Goal: Task Accomplishment & Management: Manage account settings

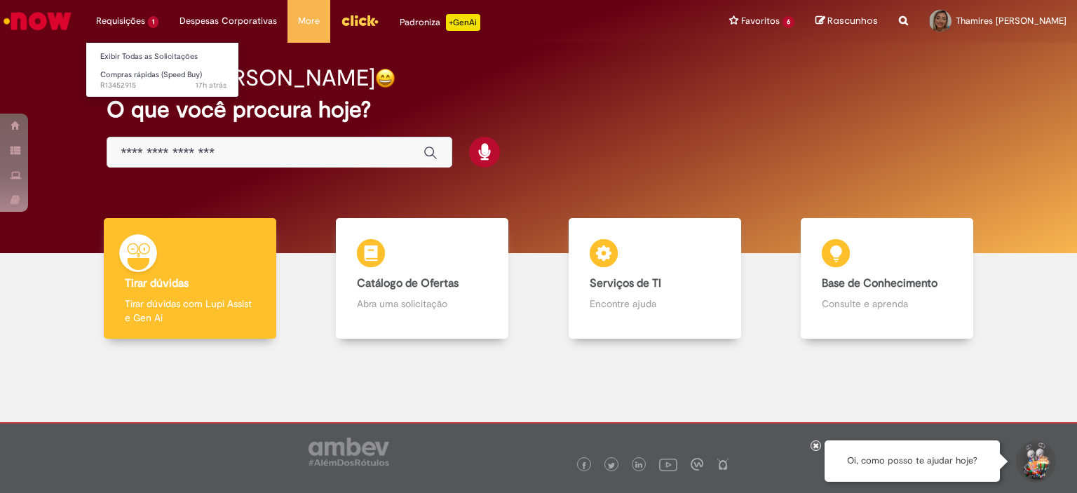
click at [126, 25] on li "Requisições 1 Exibir Todas as Solicitações Compras rápidas (Speed Buy) 17h atrá…" at bounding box center [127, 21] width 83 height 42
click at [128, 72] on span "Compras rápidas (Speed Buy)" at bounding box center [151, 74] width 102 height 11
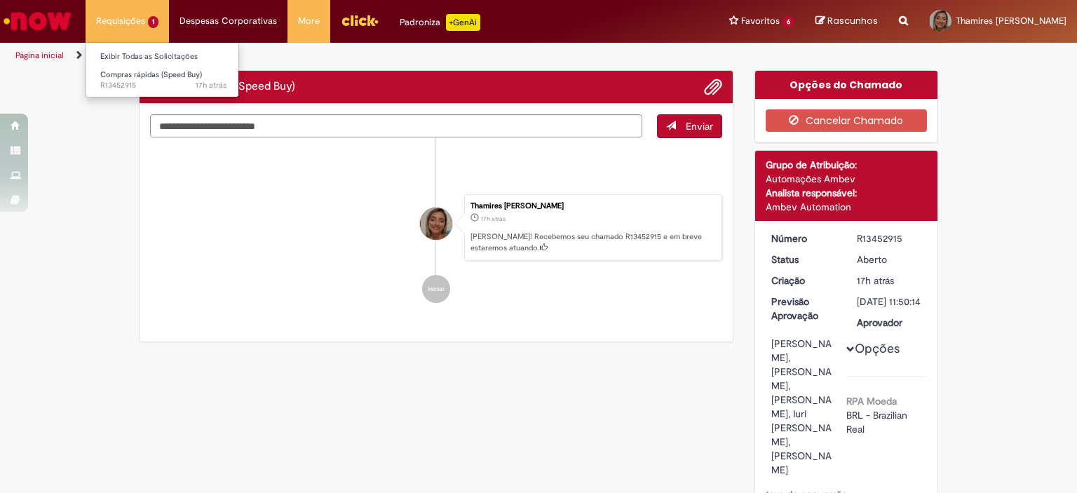
click at [131, 13] on li "Requisições 1 Exibir Todas as Solicitações Compras rápidas (Speed Buy) 17h atrá…" at bounding box center [127, 21] width 83 height 42
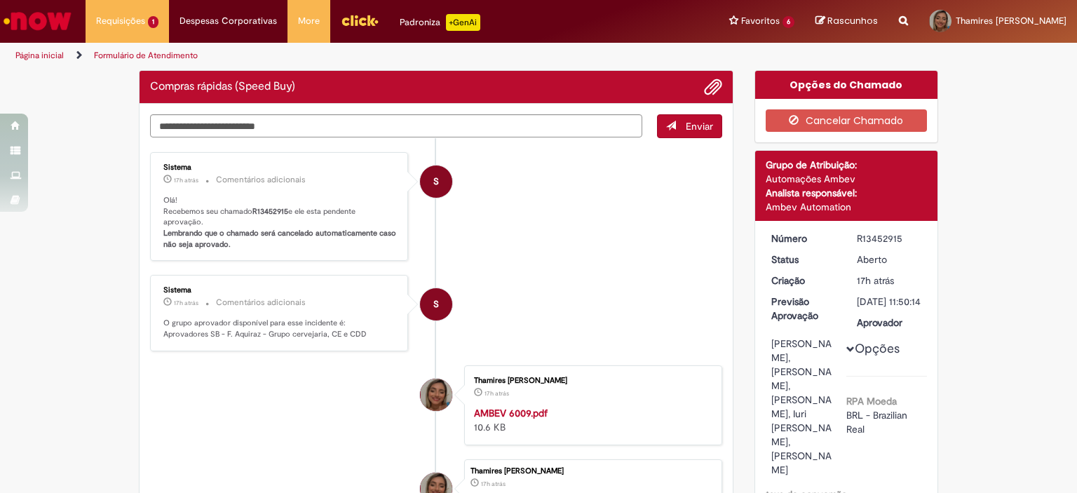
click at [540, 263] on ul "S Sistema 17h atrás 17 horas atrás Comentários adicionais Olá! Recebemos seu ch…" at bounding box center [436, 360] width 572 height 444
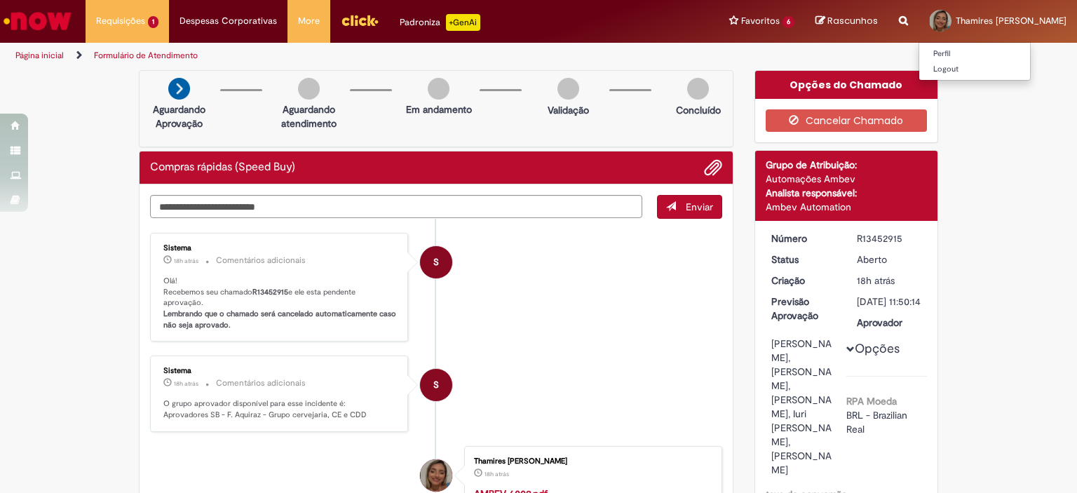
click at [1010, 32] on link "Thamires [PERSON_NAME]" at bounding box center [997, 21] width 158 height 42
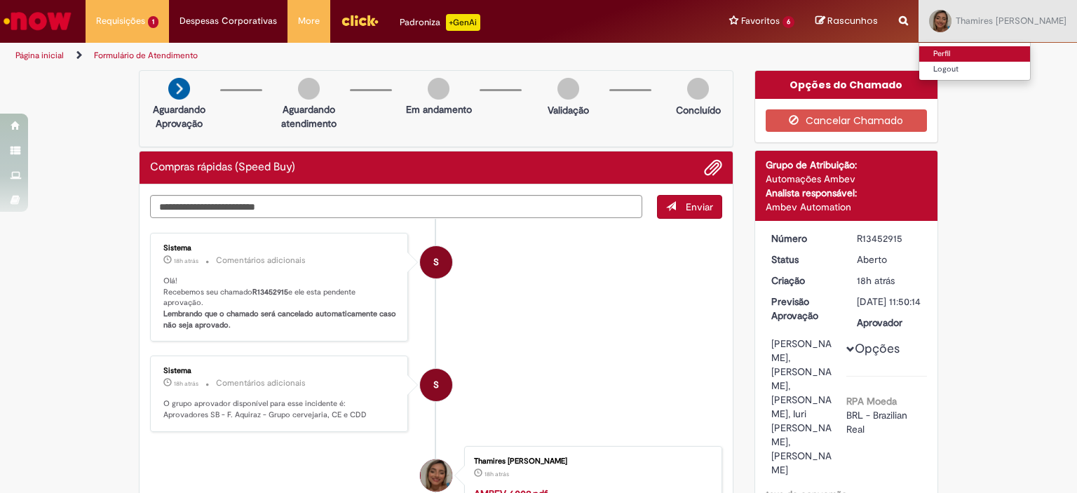
click at [970, 53] on link "Perfil" at bounding box center [974, 53] width 111 height 15
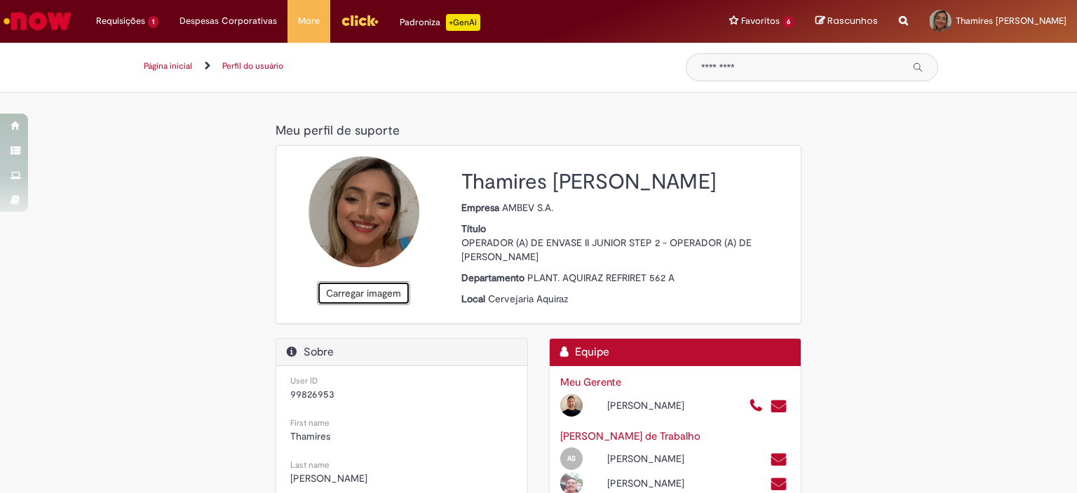
click at [374, 296] on button "Carregar imagem" at bounding box center [363, 293] width 93 height 24
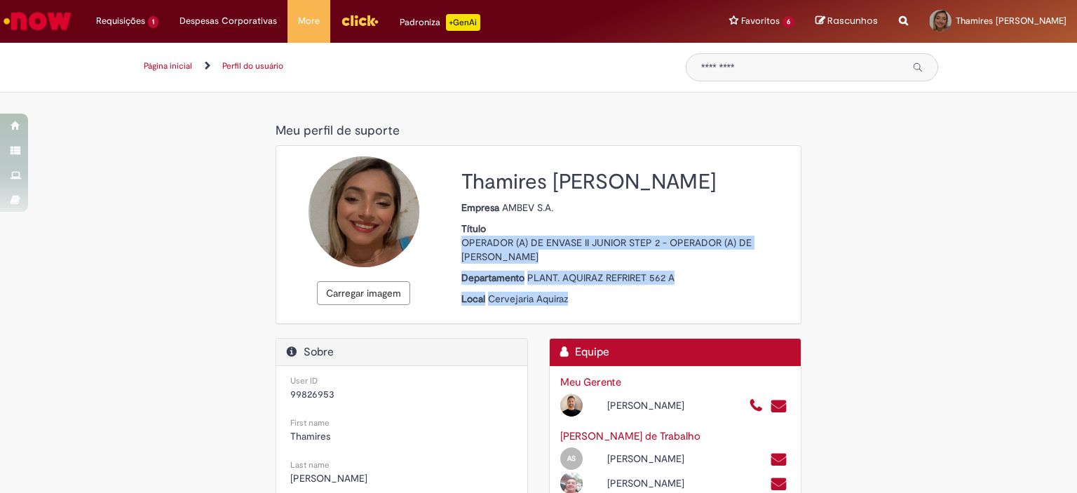
drag, startPoint x: 457, startPoint y: 238, endPoint x: 681, endPoint y: 284, distance: 228.9
click at [681, 284] on div "Thamires [PERSON_NAME] Empresa AMBEV S.A. Título OPERADOR (A) DE ENVASE II JUNI…" at bounding box center [626, 234] width 350 height 156
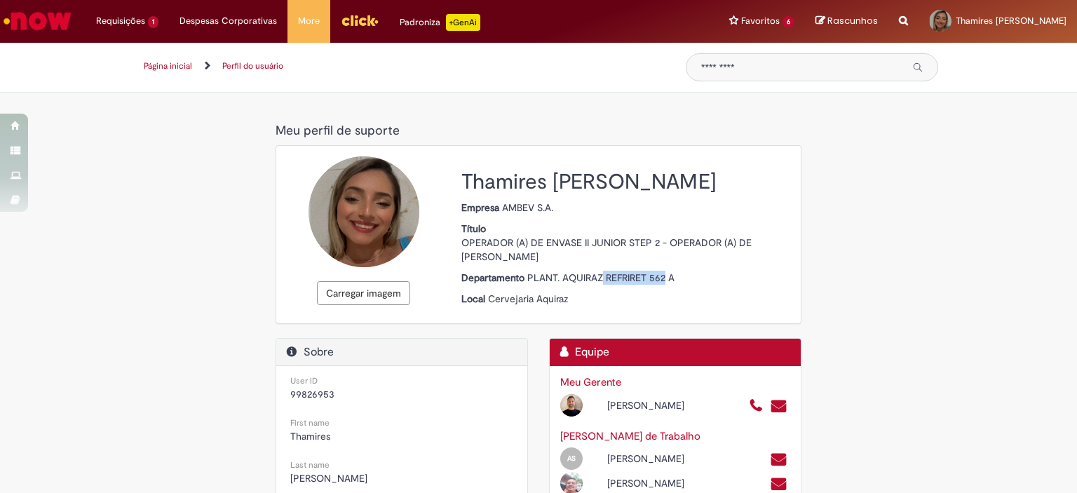
drag, startPoint x: 597, startPoint y: 275, endPoint x: 662, endPoint y: 278, distance: 64.5
click at [662, 278] on span "PLANT. AQUIRAZ REFRIRET 562 A" at bounding box center [600, 277] width 147 height 13
click at [623, 273] on span "PLANT. AQUIRAZ REFRIRET 562 A" at bounding box center [600, 277] width 147 height 13
drag, startPoint x: 603, startPoint y: 274, endPoint x: 685, endPoint y: 278, distance: 82.1
click at [685, 278] on p "Departamento PLANT. AQUIRAZ REFRIRET 562 A" at bounding box center [625, 278] width 329 height 14
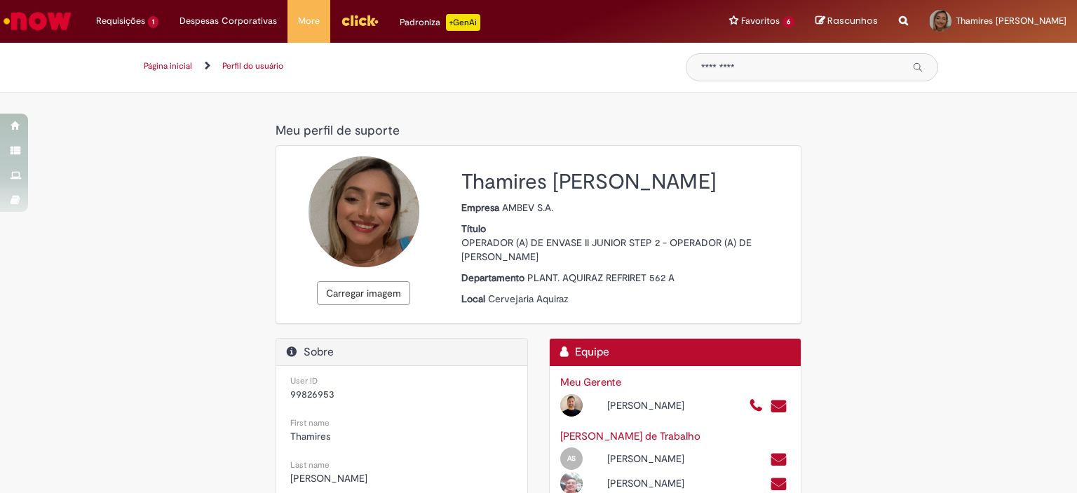
click at [685, 278] on p "Departamento PLANT. AQUIRAZ REFRIRET 562 A" at bounding box center [625, 278] width 329 height 14
click at [239, 69] on link "Perfil do usuário" at bounding box center [252, 65] width 61 height 11
